Goal: Information Seeking & Learning: Learn about a topic

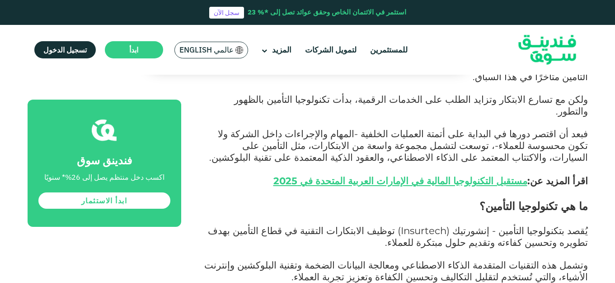
scroll to position [404, 0]
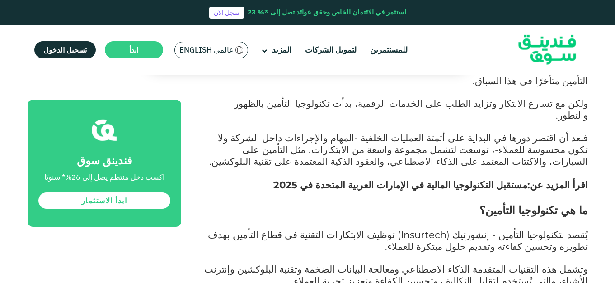
click at [477, 179] on link "مستقبل التكنولوجيا المالية في الإمارات العربية المتحدة في 2025" at bounding box center [400, 185] width 254 height 12
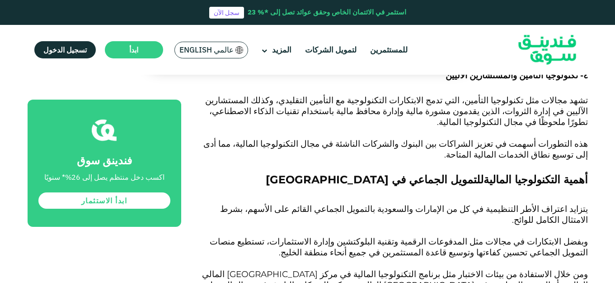
scroll to position [2086, 0]
